Goal: Register for event/course

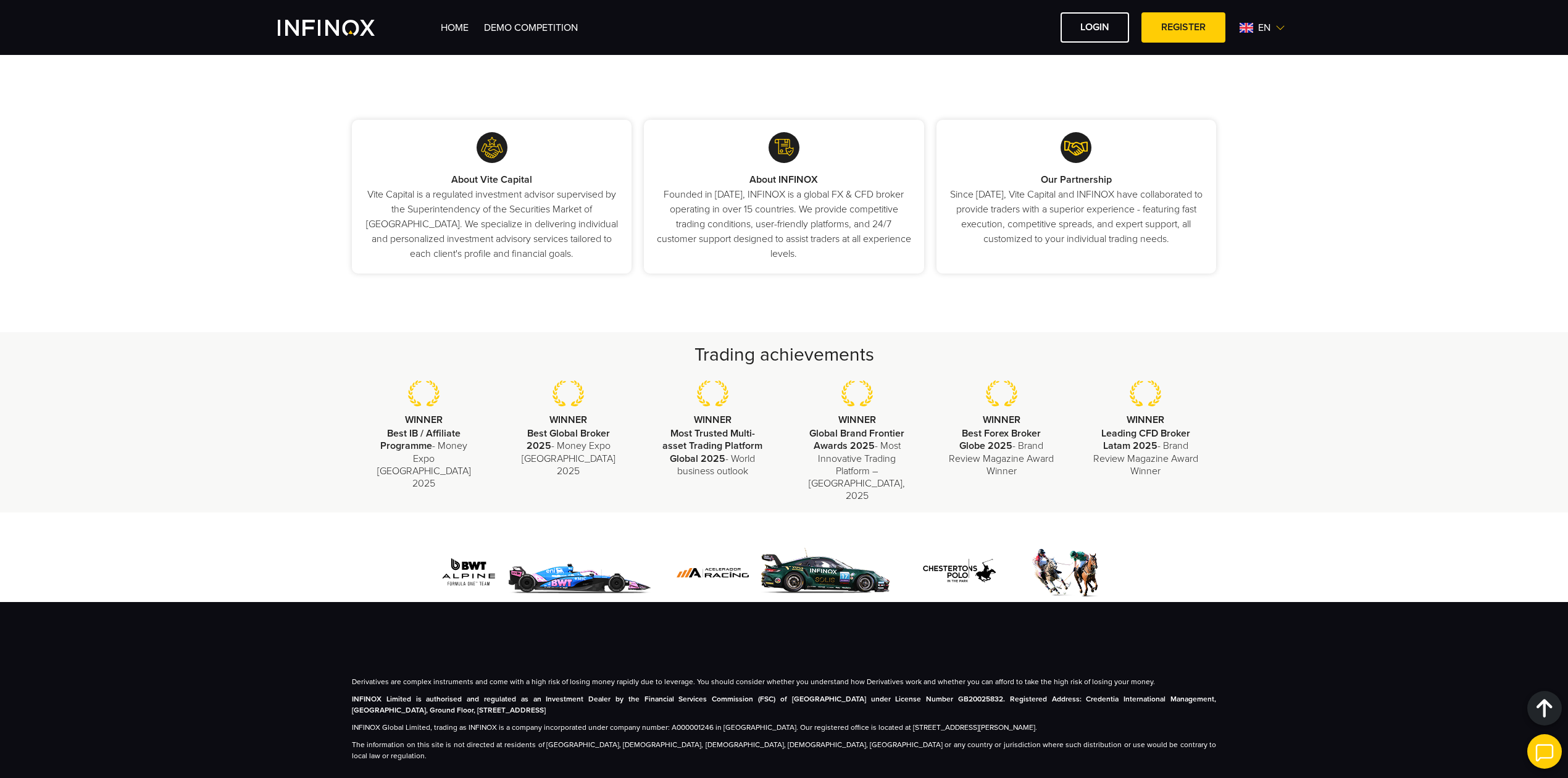
scroll to position [1408, 0]
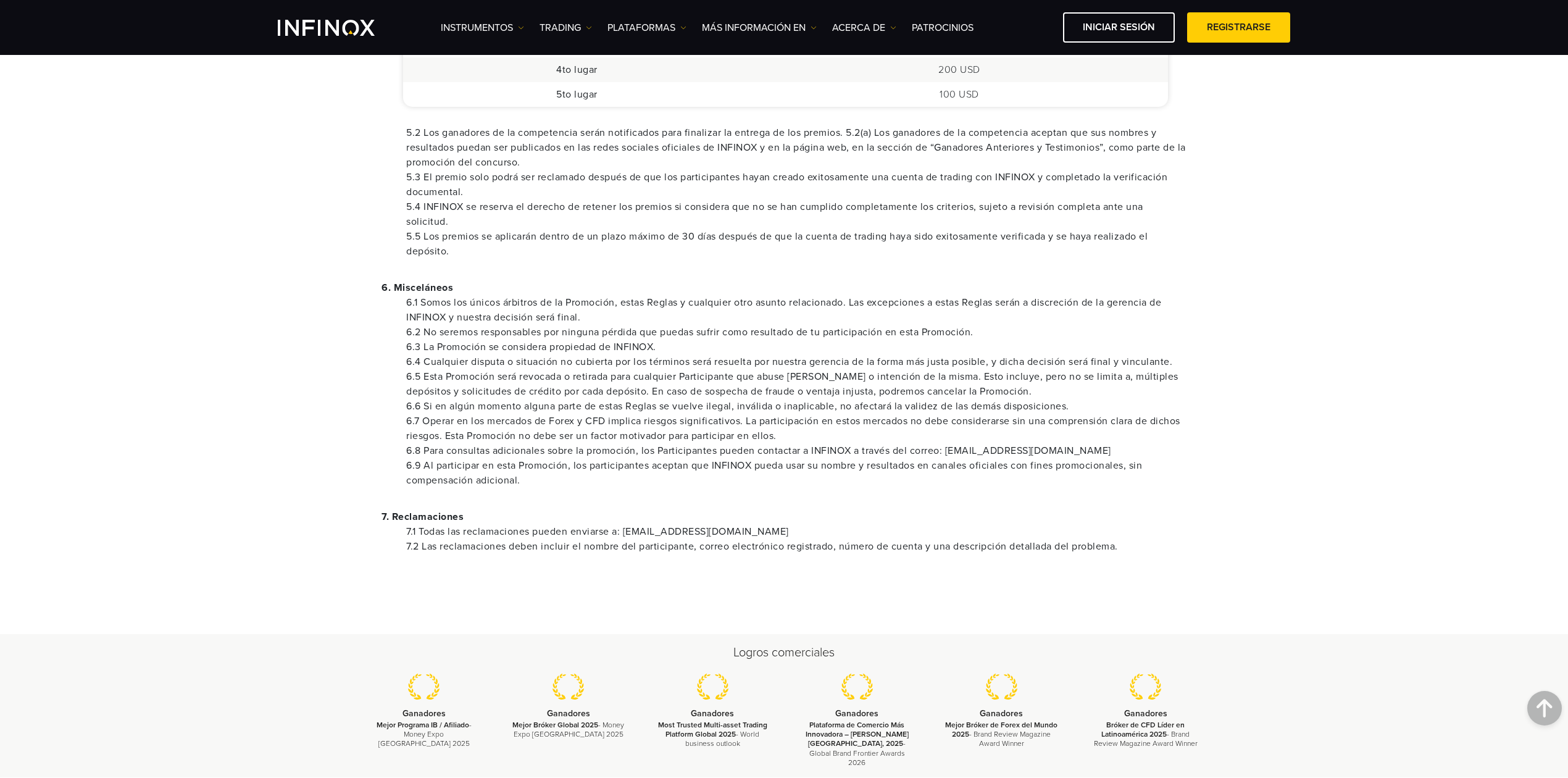
scroll to position [1070, 0]
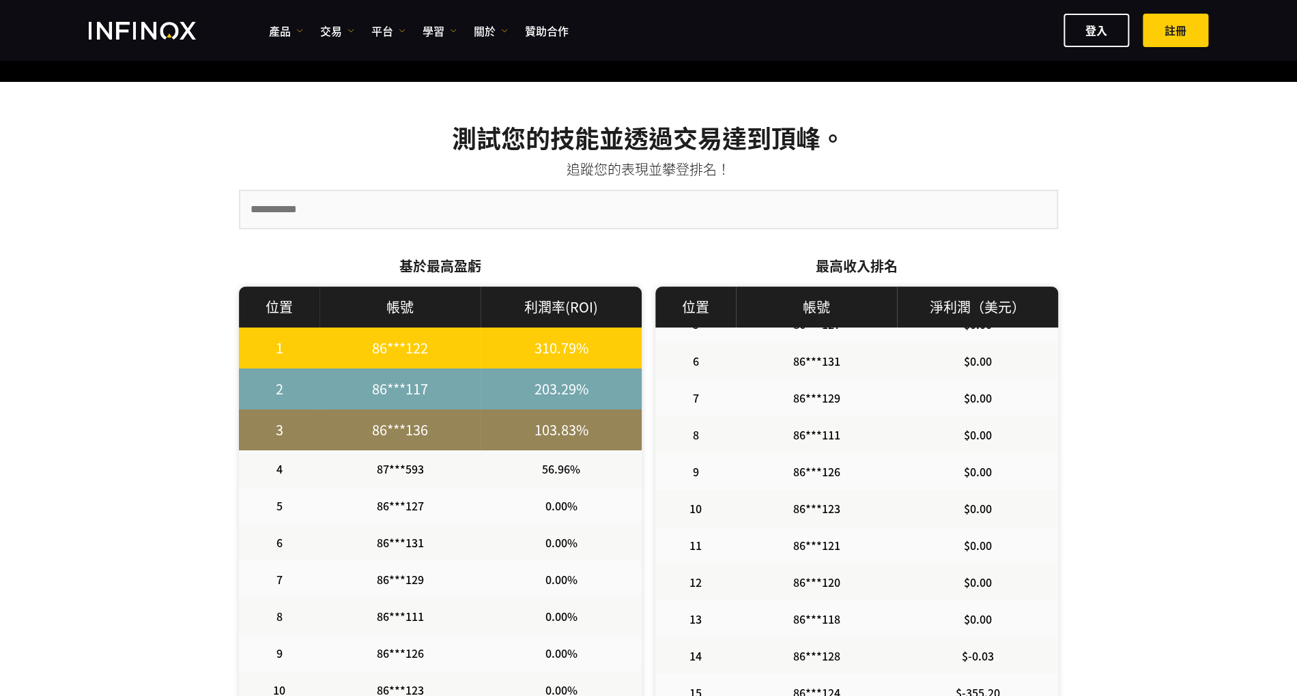
scroll to position [404, 0]
